Goal: Information Seeking & Learning: Learn about a topic

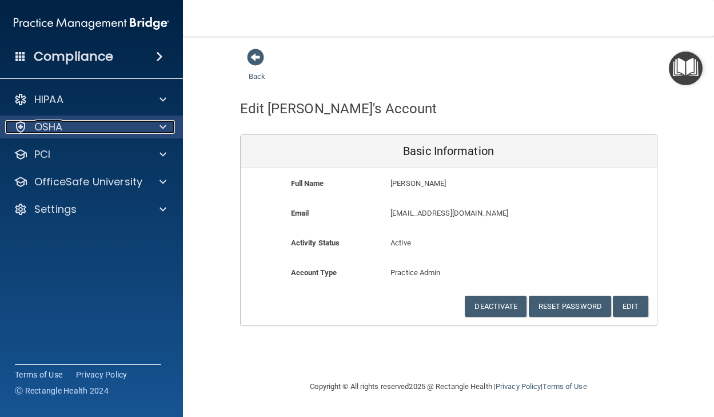
click at [61, 131] on p "OSHA" at bounding box center [48, 127] width 29 height 14
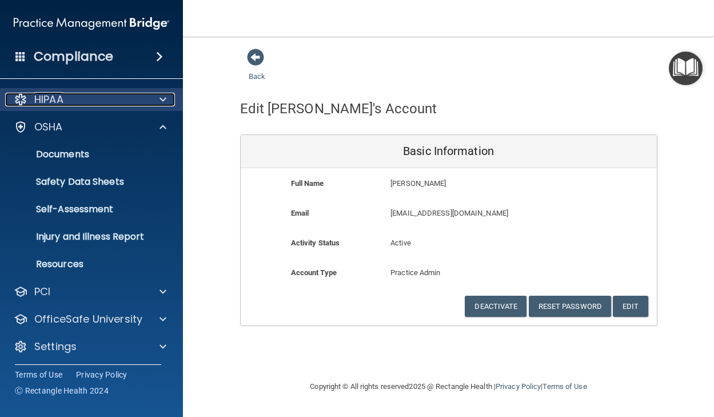
click at [63, 99] on p "HIPAA" at bounding box center [48, 100] width 29 height 14
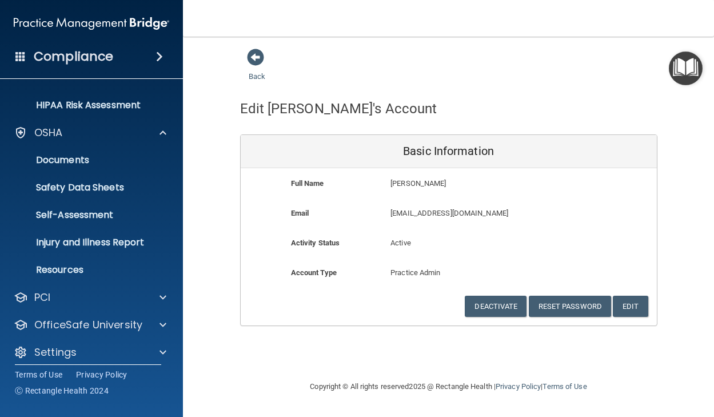
scroll to position [195, 0]
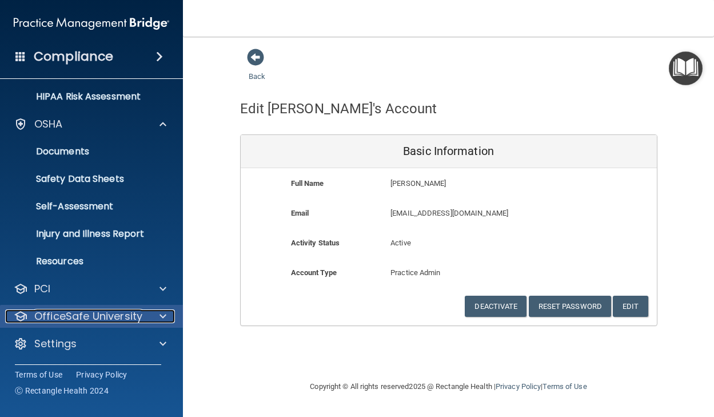
click at [71, 317] on p "OfficeSafe University" at bounding box center [88, 316] width 108 height 14
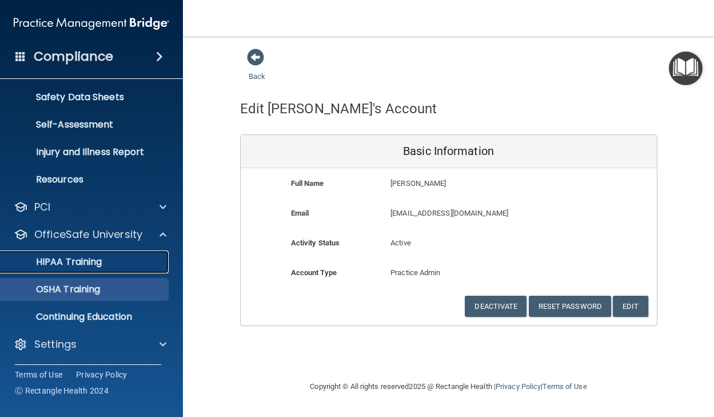
drag, startPoint x: 97, startPoint y: 265, endPoint x: 103, endPoint y: 287, distance: 22.5
click at [98, 265] on p "HIPAA Training" at bounding box center [54, 261] width 94 height 11
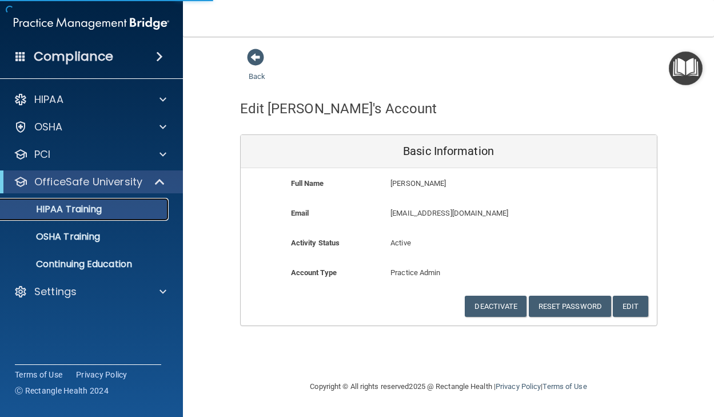
click at [94, 204] on p "HIPAA Training" at bounding box center [54, 209] width 94 height 11
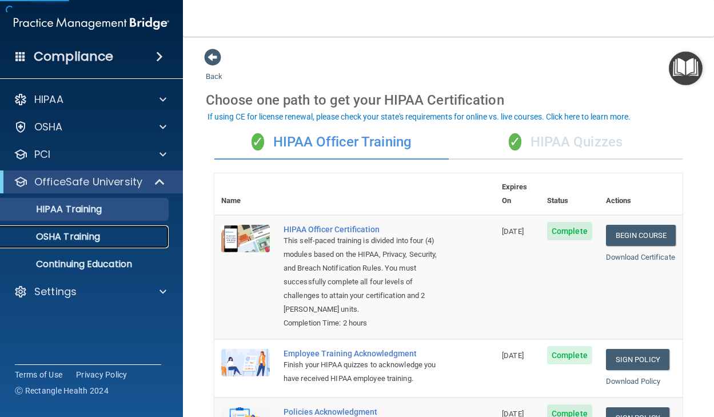
click at [97, 243] on link "OSHA Training" at bounding box center [79, 236] width 180 height 23
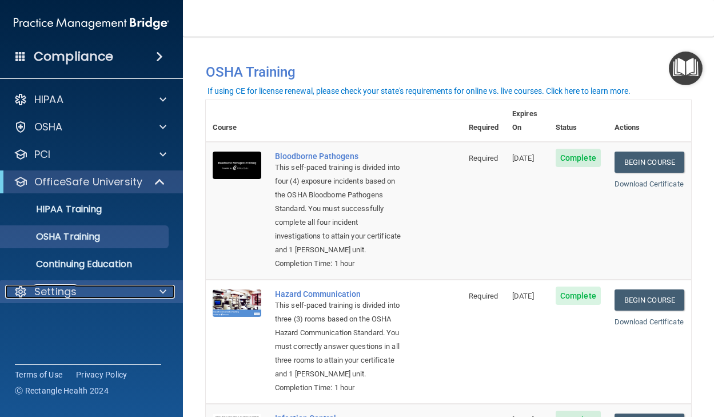
click at [83, 293] on div "Settings" at bounding box center [76, 292] width 142 height 14
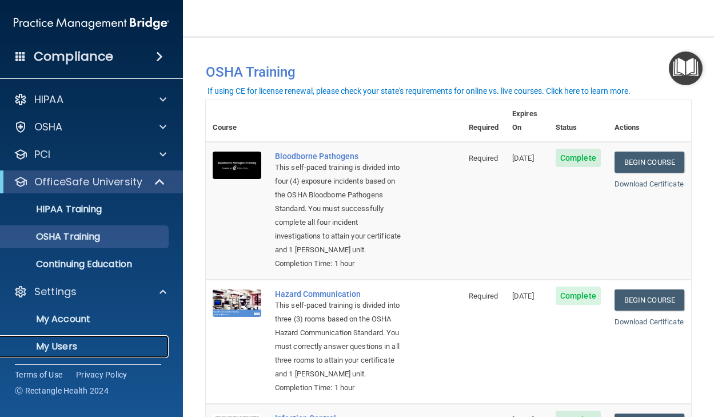
click at [70, 342] on p "My Users" at bounding box center [85, 346] width 156 height 11
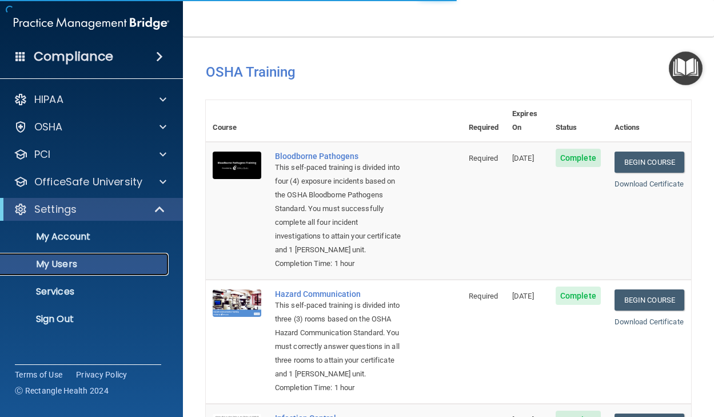
select select "20"
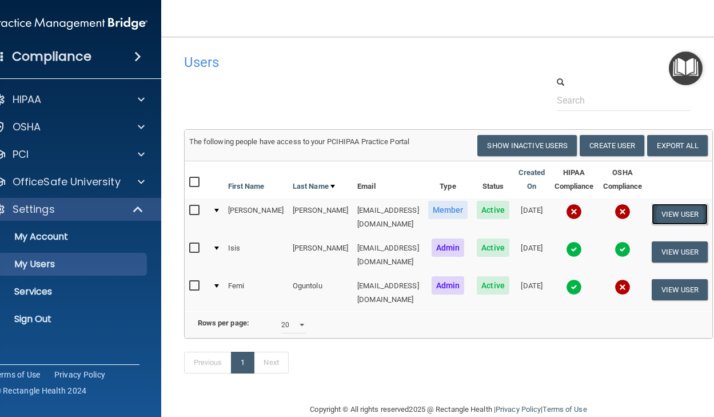
click at [680, 210] on button "View User" at bounding box center [680, 214] width 57 height 21
click at [293, 320] on select "10 20 30 40 all" at bounding box center [293, 324] width 25 height 17
select select "10"
click at [281, 316] on select "10 20 30 40 all" at bounding box center [293, 324] width 25 height 17
